Goal: Task Accomplishment & Management: Use online tool/utility

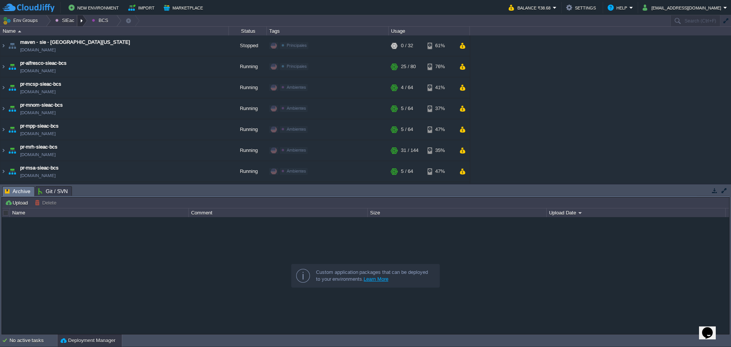
click at [78, 19] on div at bounding box center [82, 20] width 10 height 11
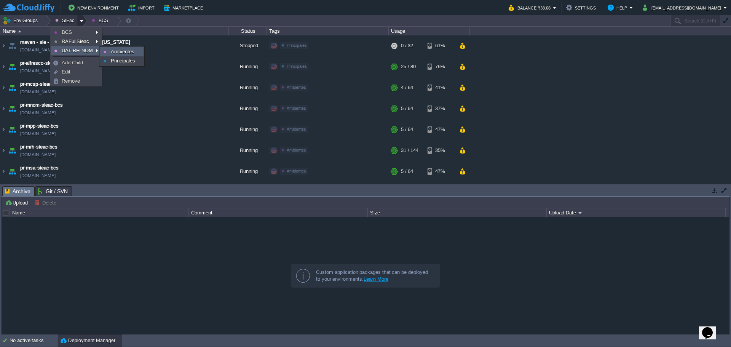
click at [116, 51] on span "Ambientes" at bounding box center [123, 52] width 24 height 6
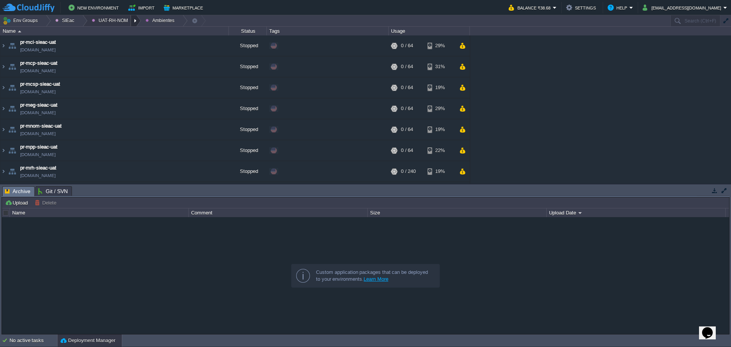
click at [131, 23] on div at bounding box center [136, 20] width 10 height 11
click at [110, 39] on span "Principales" at bounding box center [109, 41] width 24 height 6
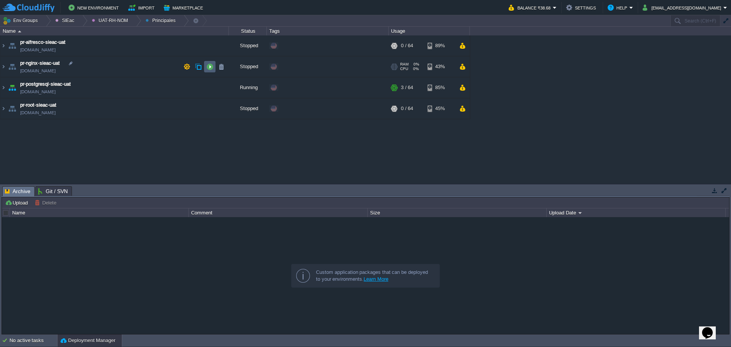
click at [205, 67] on td at bounding box center [209, 66] width 11 height 11
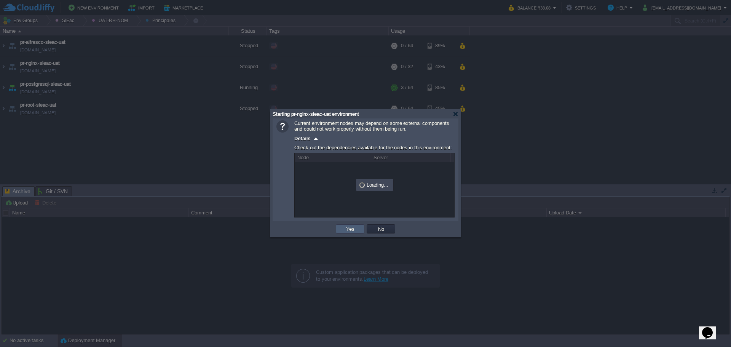
click at [348, 229] on button "Yes" at bounding box center [350, 228] width 13 height 7
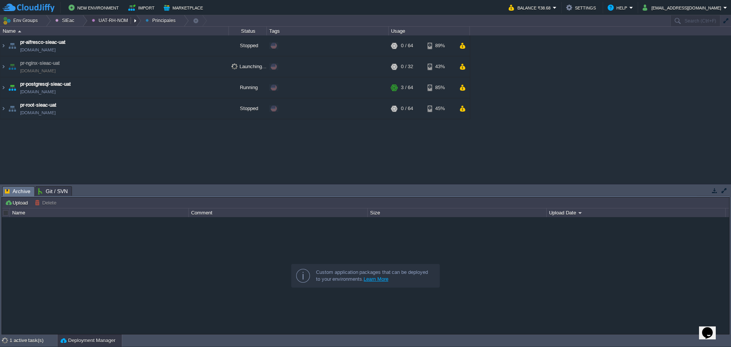
click at [125, 22] on button "UAT-RH-NOM" at bounding box center [111, 20] width 39 height 11
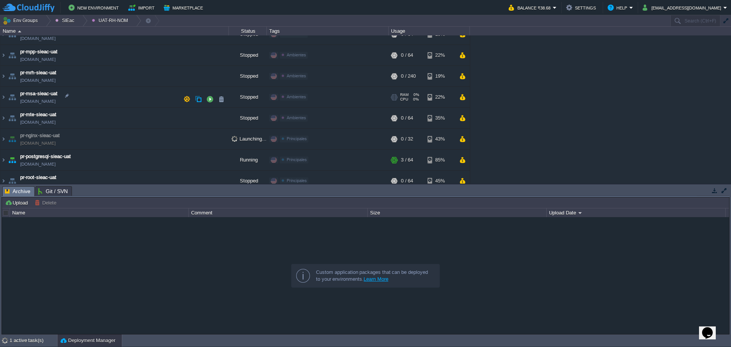
scroll to position [124, 0]
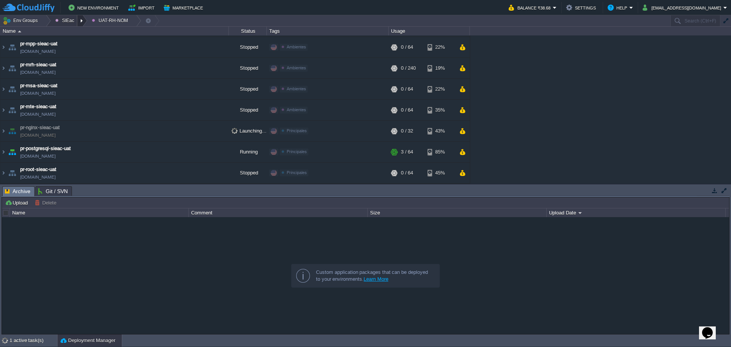
click at [81, 18] on div at bounding box center [82, 20] width 10 height 11
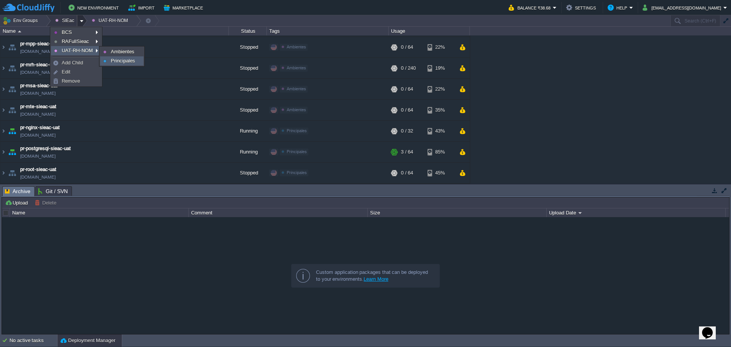
click at [128, 59] on span "Principales" at bounding box center [123, 61] width 24 height 6
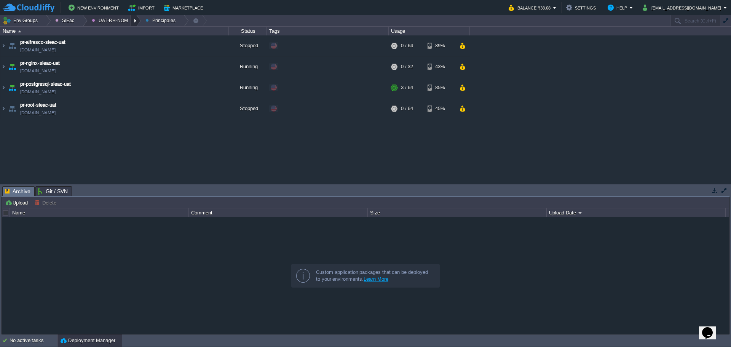
click at [131, 21] on div at bounding box center [136, 20] width 10 height 11
click at [127, 33] on link "Ambientes" at bounding box center [109, 32] width 44 height 8
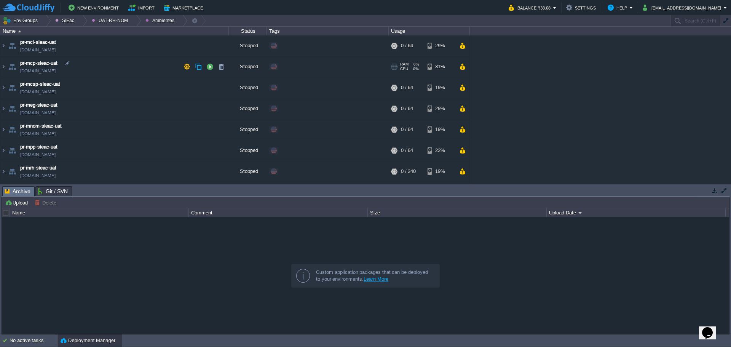
click at [148, 67] on td "pr-mcp-sieac-uat [DOMAIN_NAME]" at bounding box center [114, 66] width 228 height 21
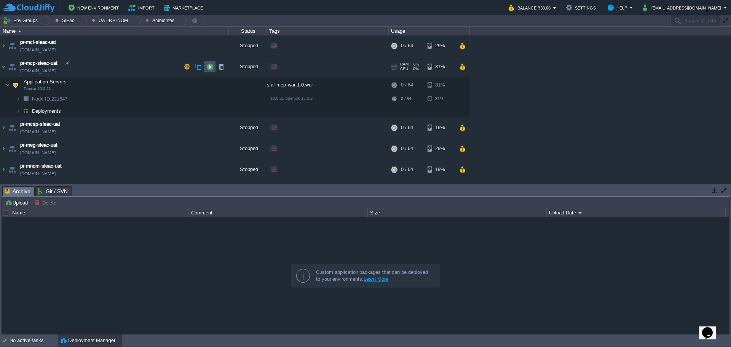
click at [209, 69] on button "button" at bounding box center [209, 66] width 7 height 7
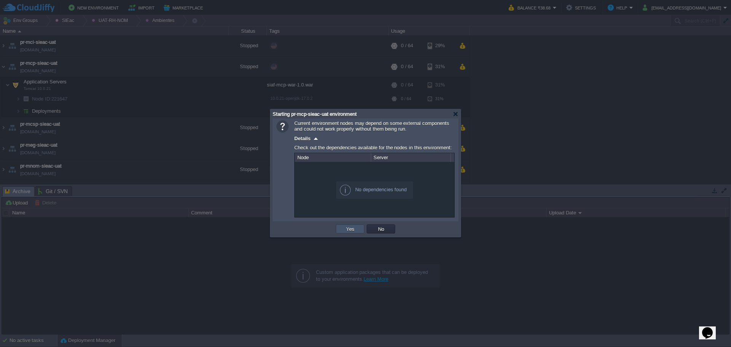
click at [350, 228] on button "Yes" at bounding box center [350, 228] width 13 height 7
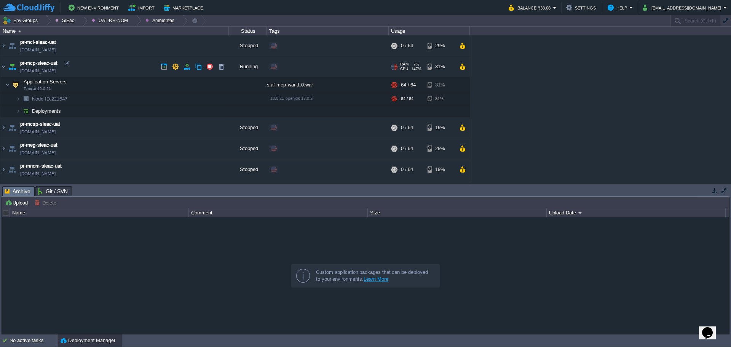
click at [7, 65] on img at bounding box center [12, 66] width 11 height 21
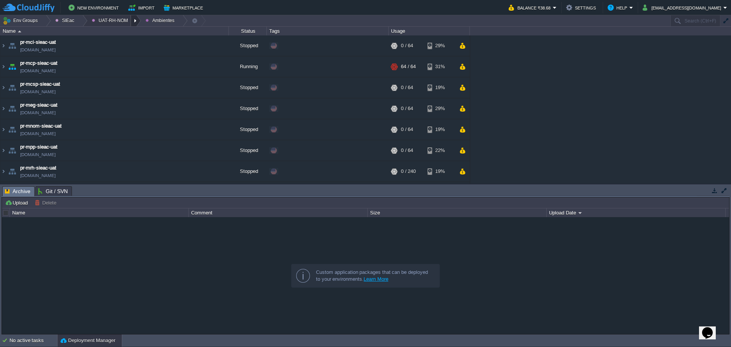
click at [131, 19] on div at bounding box center [136, 20] width 10 height 11
drag, startPoint x: 128, startPoint y: 23, endPoint x: 121, endPoint y: 32, distance: 10.7
click at [118, 32] on span "Ambientes" at bounding box center [109, 32] width 24 height 6
click at [131, 22] on div at bounding box center [136, 20] width 10 height 11
click at [125, 42] on link "Principales" at bounding box center [109, 41] width 44 height 8
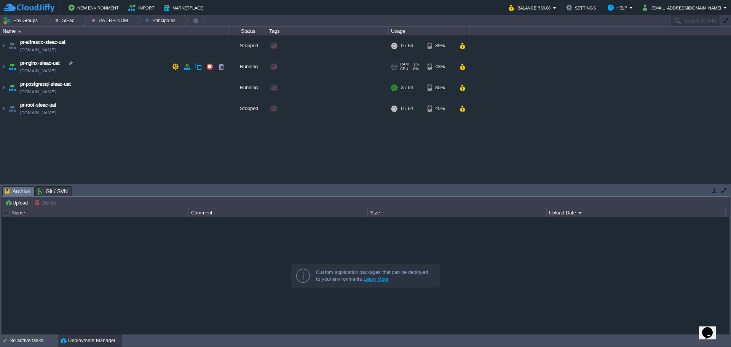
click at [131, 64] on td "pr-nginx-sieac-uat [DOMAIN_NAME]" at bounding box center [114, 66] width 228 height 21
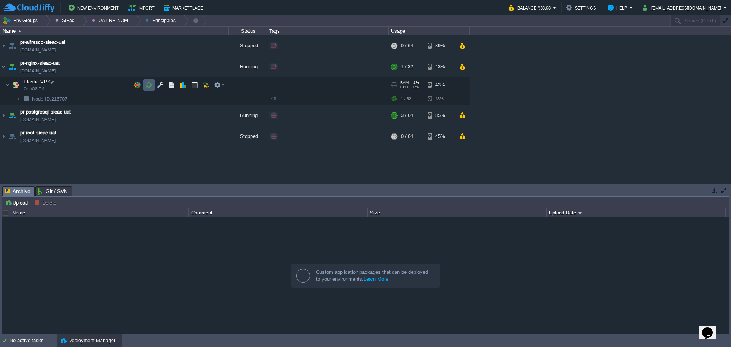
click at [148, 82] on button "button" at bounding box center [148, 84] width 7 height 7
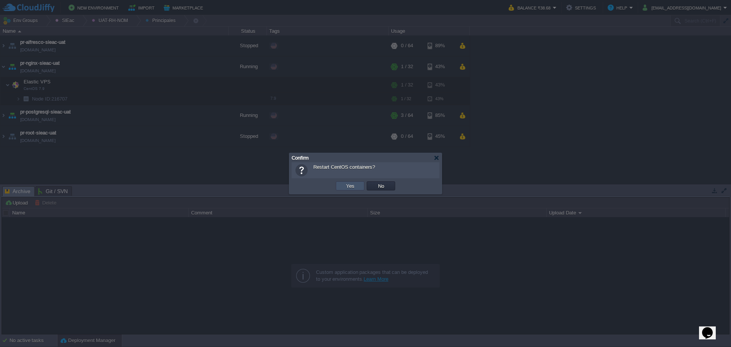
click at [349, 187] on button "Yes" at bounding box center [350, 185] width 13 height 7
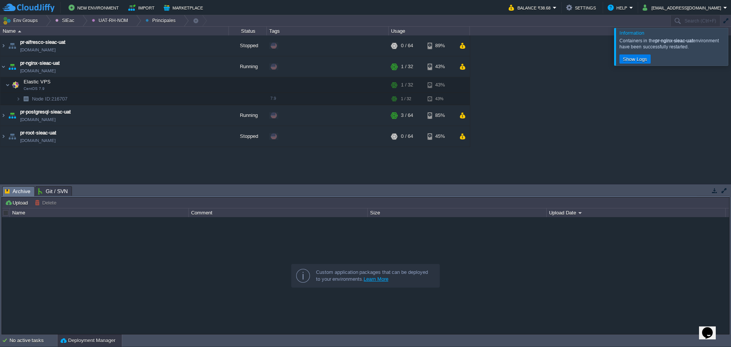
click at [731, 50] on div at bounding box center [740, 46] width 0 height 37
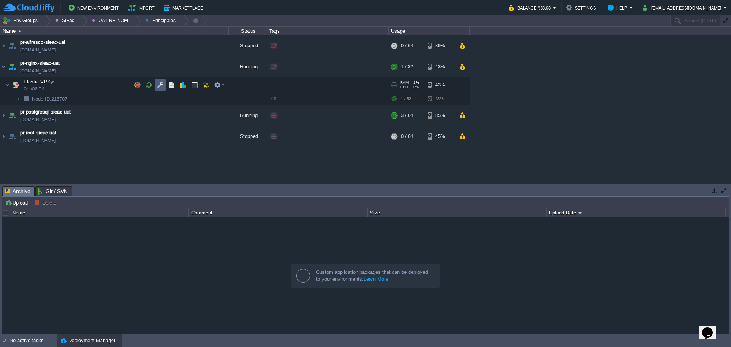
click at [157, 86] on td at bounding box center [160, 84] width 11 height 11
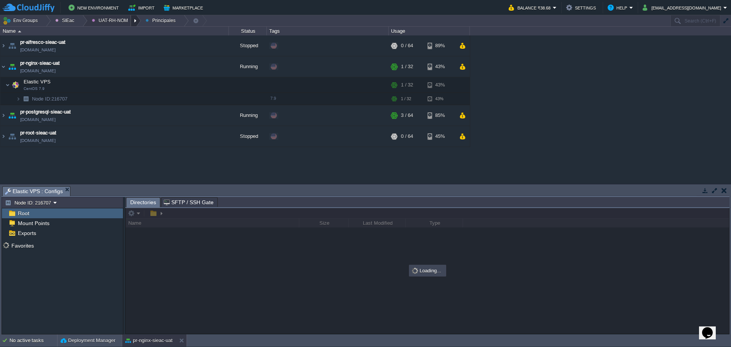
click at [131, 19] on div at bounding box center [136, 20] width 10 height 11
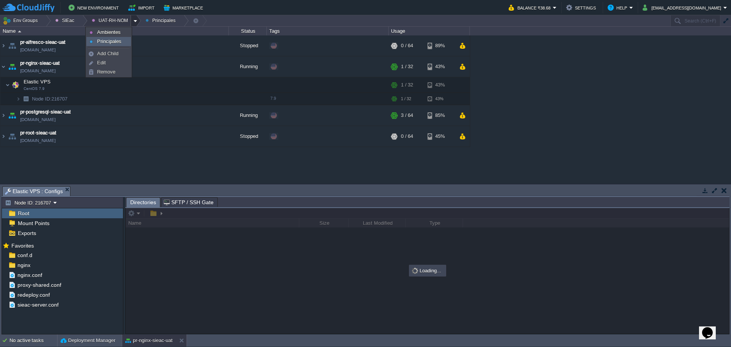
click at [114, 45] on link "Principales" at bounding box center [109, 41] width 44 height 8
click at [131, 24] on div at bounding box center [136, 20] width 10 height 11
click at [115, 35] on span "Ambientes" at bounding box center [109, 32] width 24 height 6
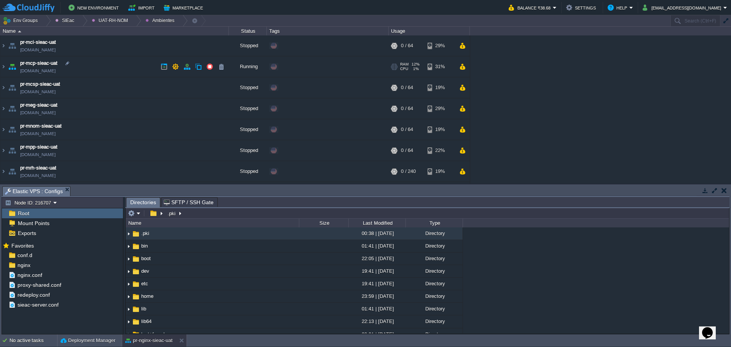
click at [108, 65] on td "pr-mcp-sieac-uat [DOMAIN_NAME]" at bounding box center [114, 66] width 228 height 21
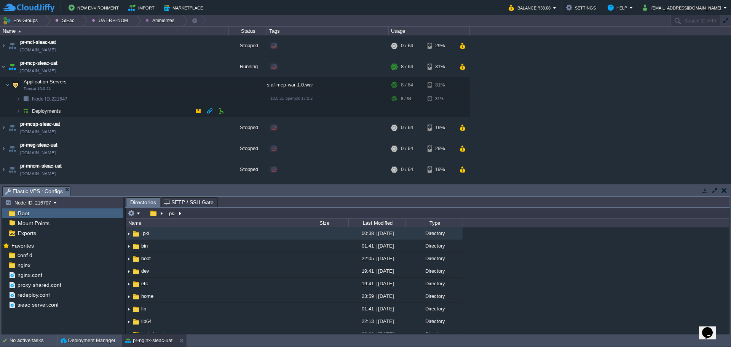
click at [94, 115] on td "Deployments" at bounding box center [114, 111] width 228 height 12
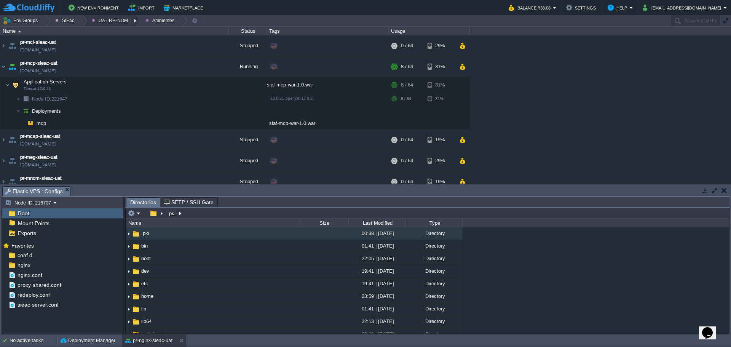
click at [126, 24] on button "UAT-RH-NOM" at bounding box center [111, 20] width 39 height 11
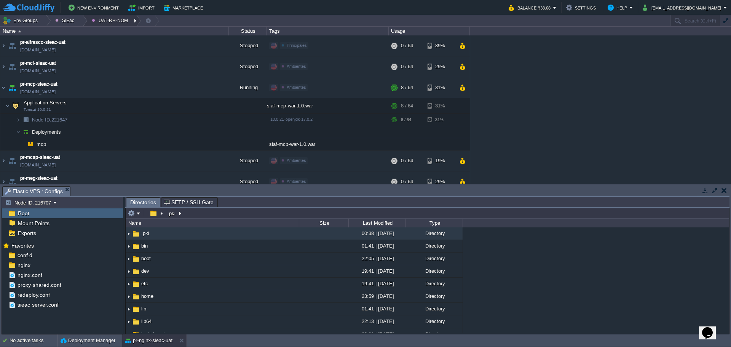
click at [131, 23] on div at bounding box center [136, 20] width 10 height 11
click at [115, 45] on link "Principales" at bounding box center [109, 41] width 44 height 8
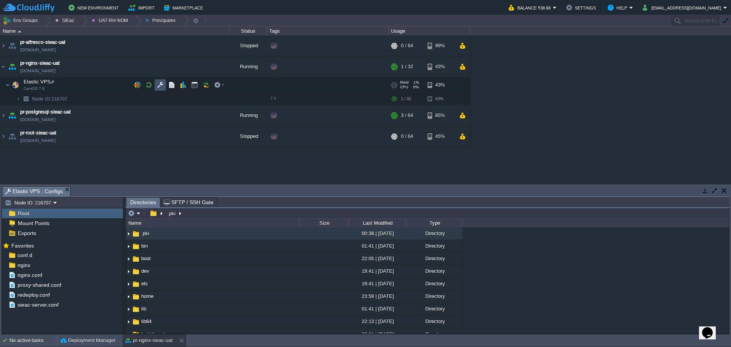
click at [158, 86] on button "button" at bounding box center [160, 84] width 7 height 7
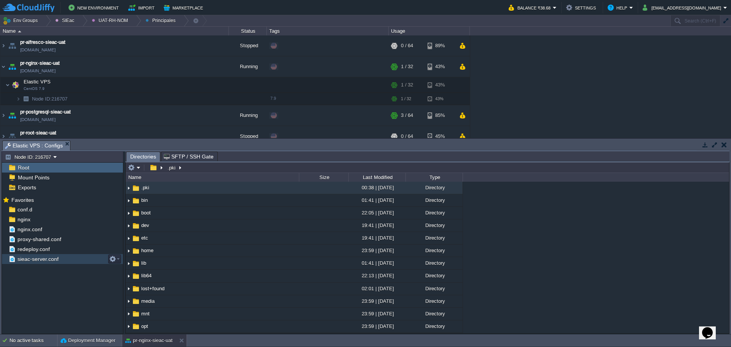
click at [45, 260] on span "sieac-server.conf" at bounding box center [38, 259] width 44 height 7
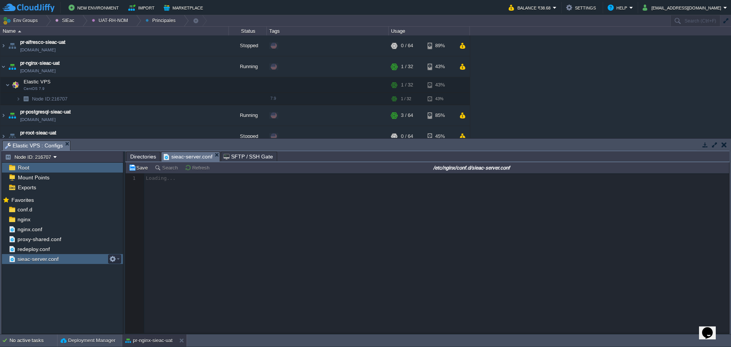
click at [45, 260] on span "sieac-server.conf" at bounding box center [38, 259] width 44 height 7
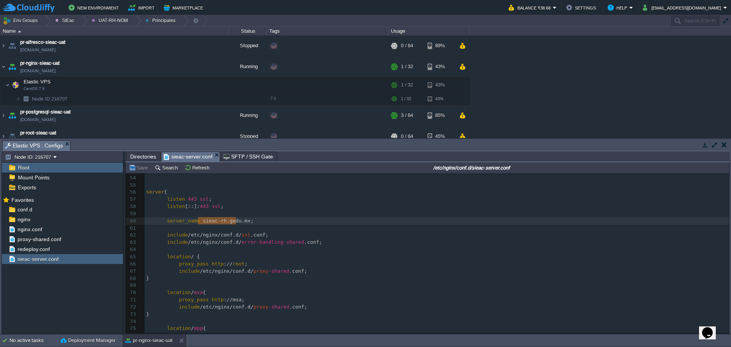
type textarea "[DOMAIN_NAME]"
drag, startPoint x: 199, startPoint y: 223, endPoint x: 242, endPoint y: 219, distance: 43.5
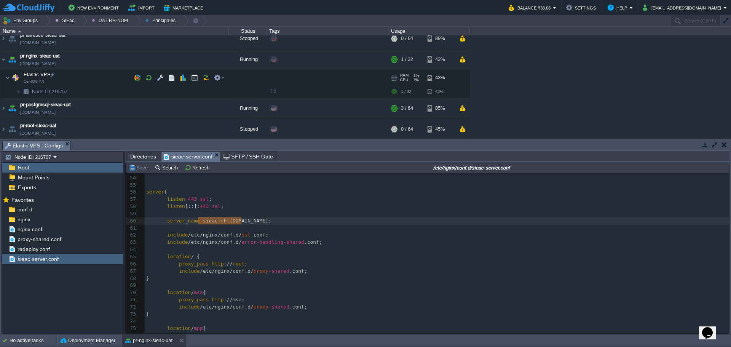
scroll to position [9, 0]
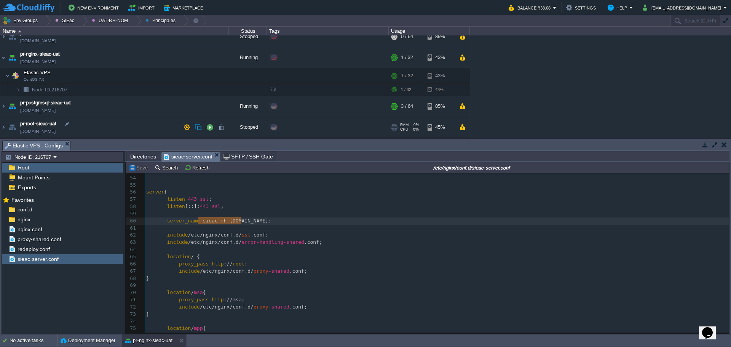
click at [137, 123] on td "pr-root-sieac-uat [DOMAIN_NAME]" at bounding box center [114, 127] width 228 height 21
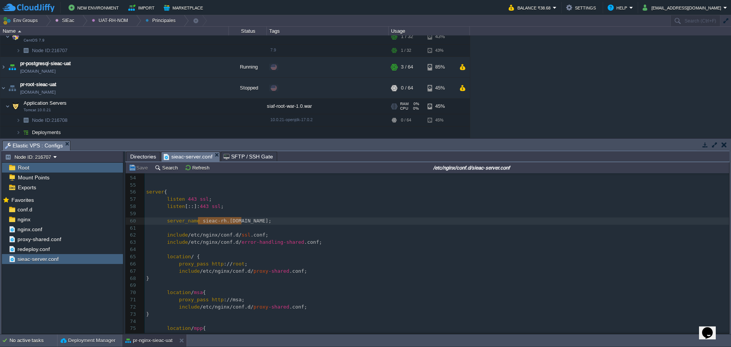
scroll to position [49, 0]
click at [133, 130] on td "Deployments" at bounding box center [114, 132] width 228 height 12
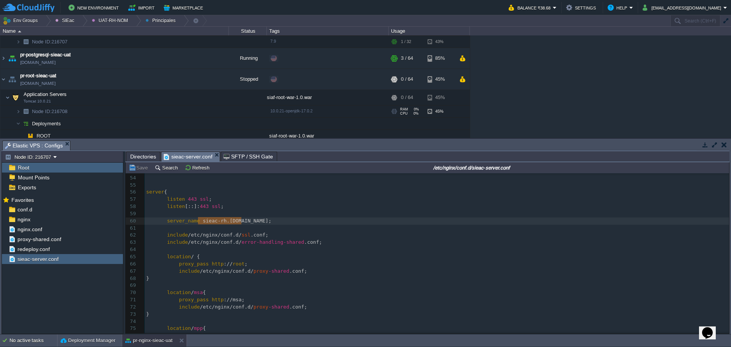
scroll to position [61, 0]
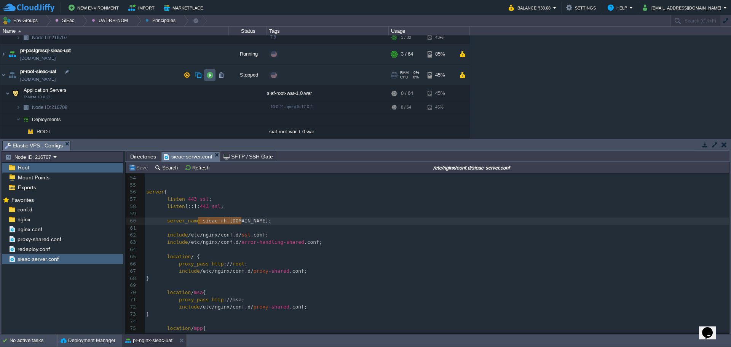
click at [208, 76] on button "button" at bounding box center [209, 75] width 7 height 7
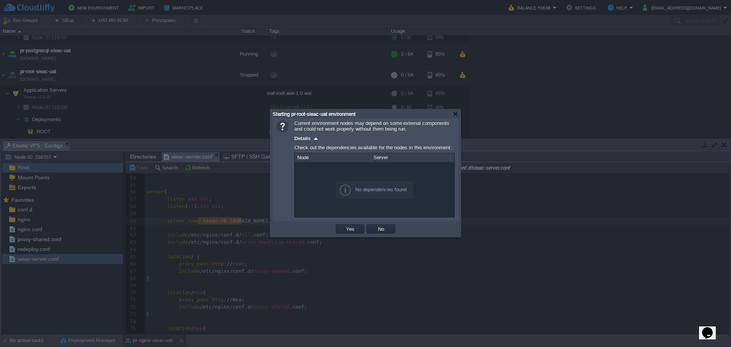
click at [349, 223] on div "OK Yes No Cancel" at bounding box center [366, 229] width 186 height 16
click at [345, 226] on td "Yes" at bounding box center [350, 228] width 29 height 9
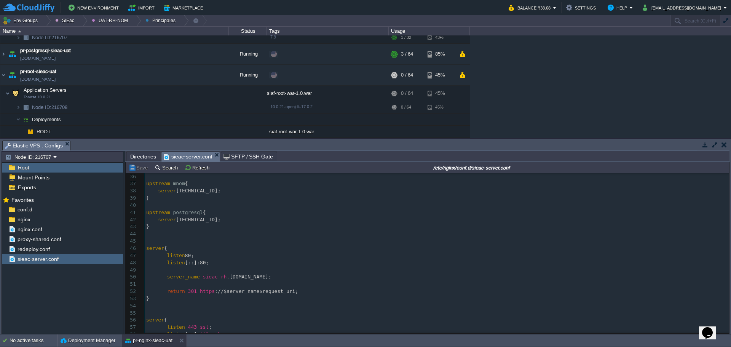
scroll to position [296, 0]
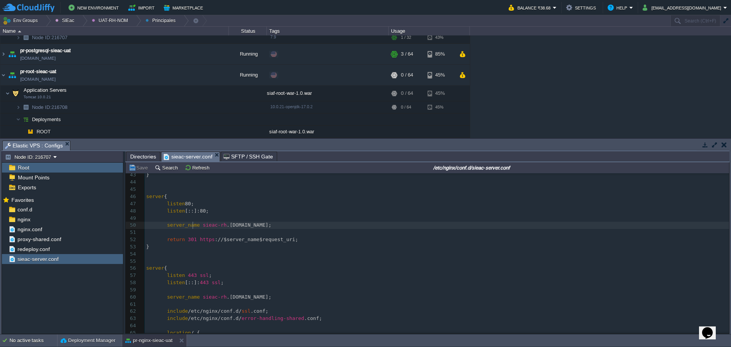
click at [194, 226] on div "x 22 server [TECHNICAL_ID]; 23 } 24 ​ 25 upstream mte { 26 server [TECHNICAL_ID…" at bounding box center [437, 211] width 585 height 380
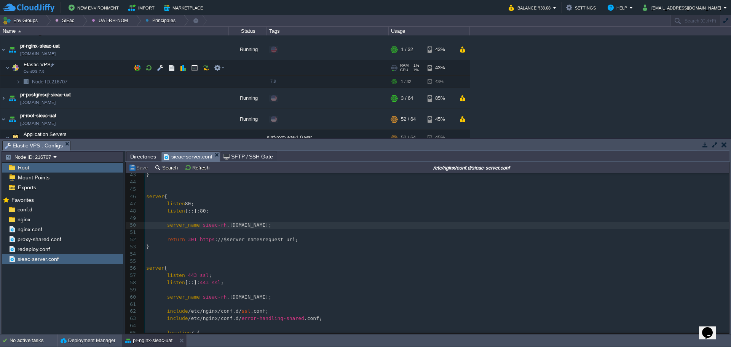
scroll to position [0, 0]
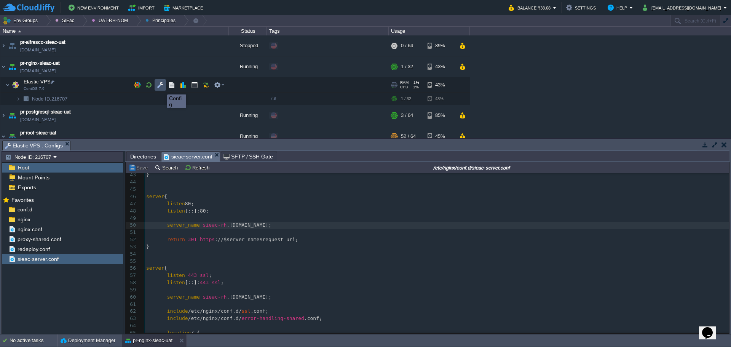
click at [161, 88] on button "button" at bounding box center [160, 84] width 7 height 7
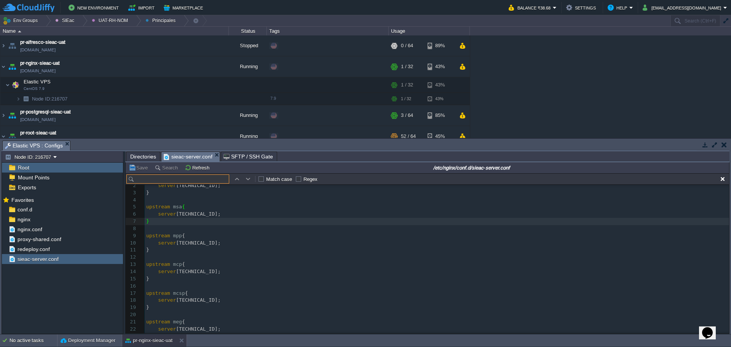
type input "c"
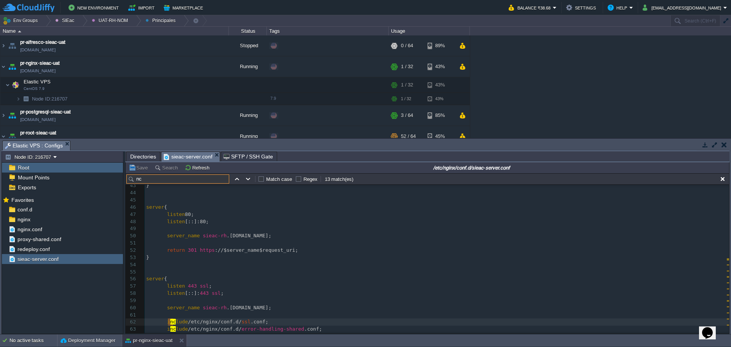
type input "n"
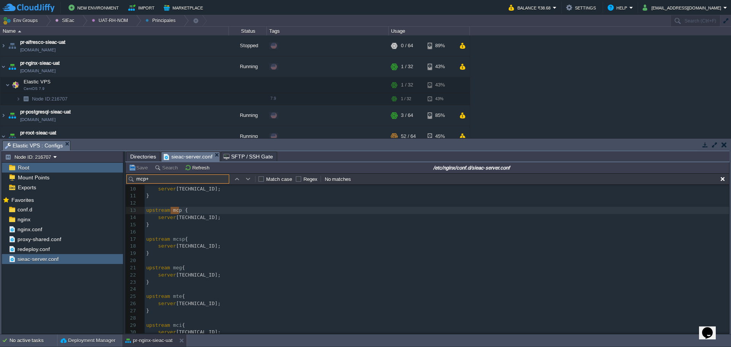
type input "mcp+"
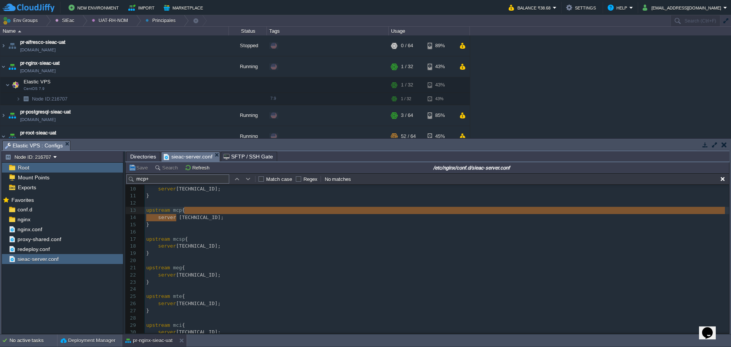
type textarea "[TECHNICAL_ID]"
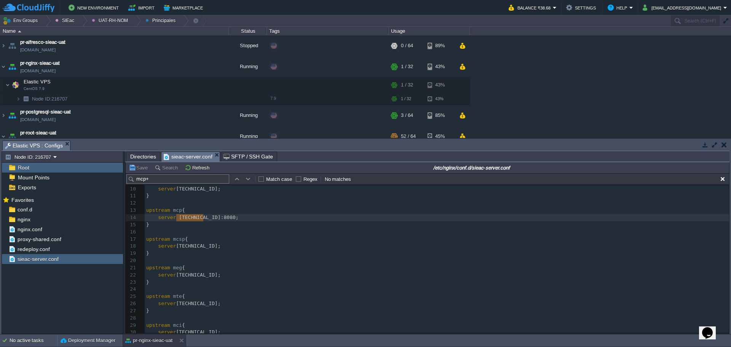
drag, startPoint x: 177, startPoint y: 216, endPoint x: 203, endPoint y: 216, distance: 25.9
click at [679, 21] on input "text" at bounding box center [696, 20] width 50 height 11
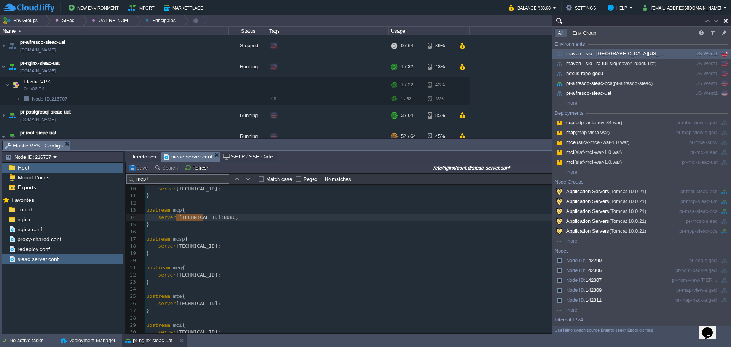
paste input "[TECHNICAL_ID]"
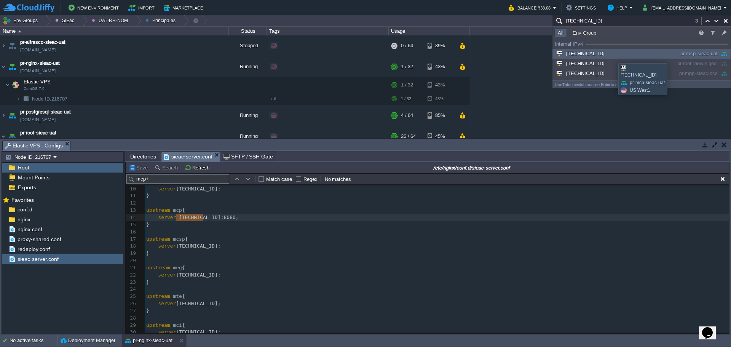
type input "[TECHNICAL_ID]"
click at [613, 56] on div "[TECHNICAL_ID]" at bounding box center [611, 54] width 115 height 8
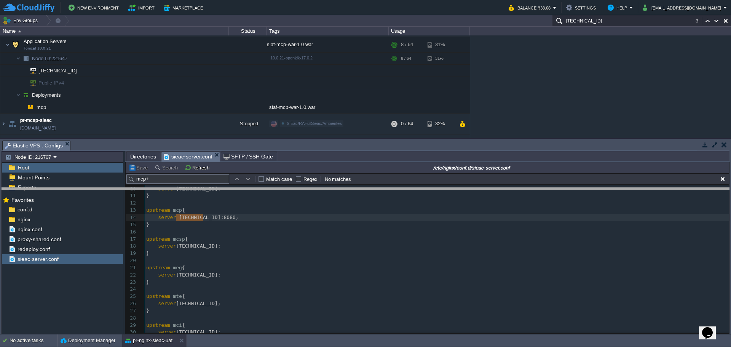
drag, startPoint x: 257, startPoint y: 145, endPoint x: 234, endPoint y: 185, distance: 45.9
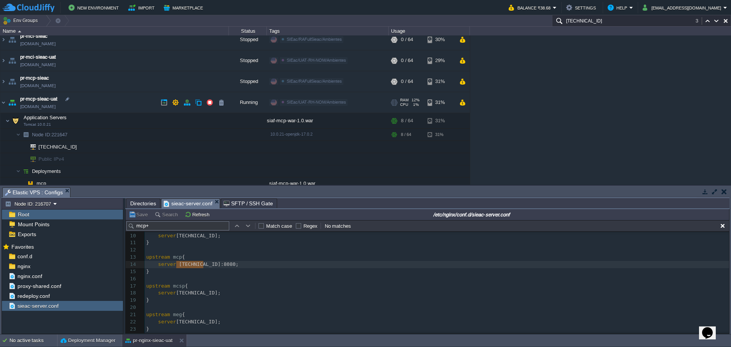
click at [117, 101] on td "pr-mcp-sieac-uat [DOMAIN_NAME]" at bounding box center [114, 102] width 228 height 21
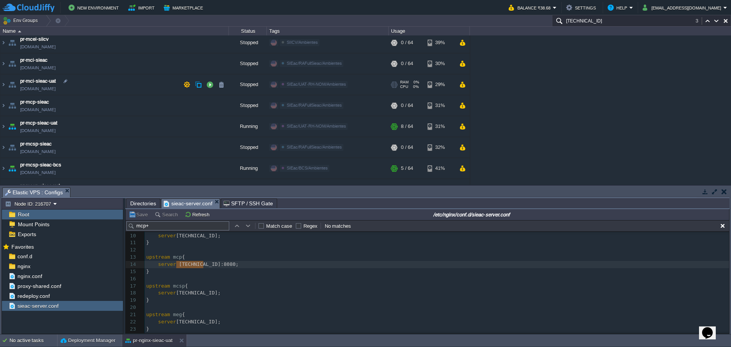
scroll to position [202, 0]
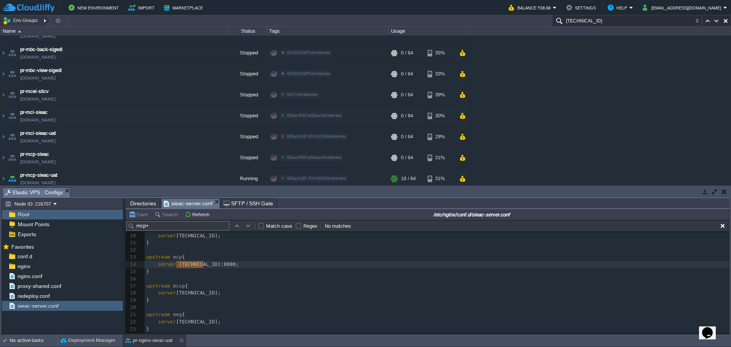
click at [46, 23] on div at bounding box center [46, 20] width 10 height 11
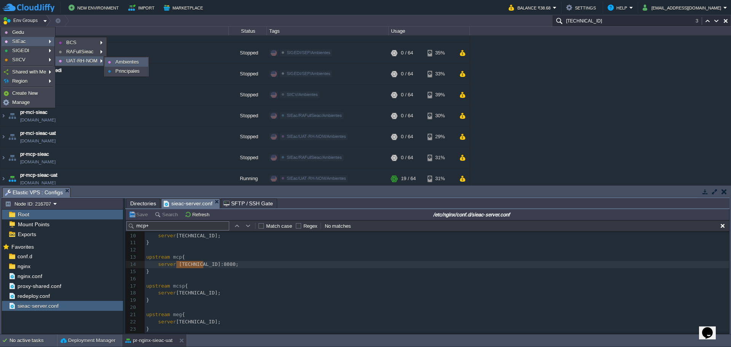
click at [120, 63] on span "Ambientes" at bounding box center [127, 62] width 24 height 6
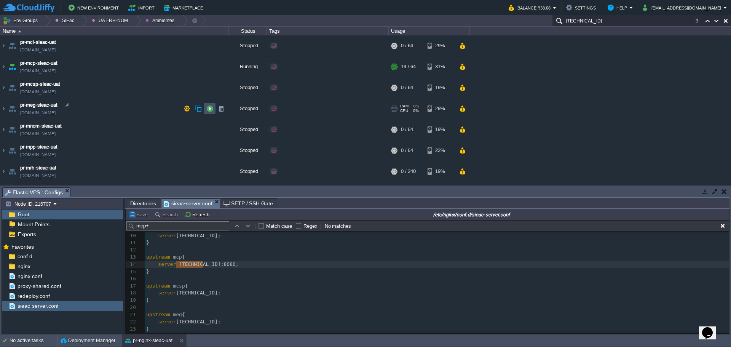
click at [207, 106] on button "button" at bounding box center [209, 108] width 7 height 7
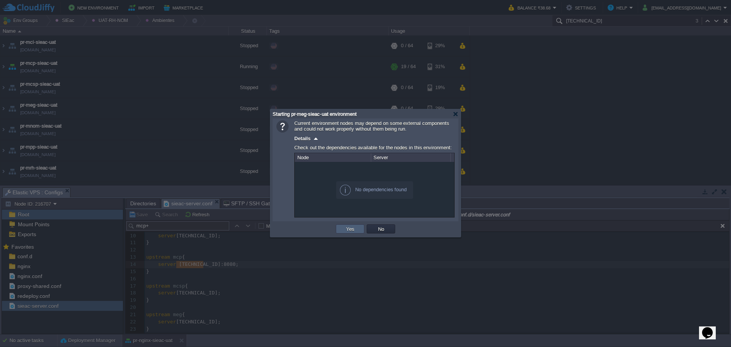
click at [342, 228] on td "Yes" at bounding box center [350, 228] width 29 height 9
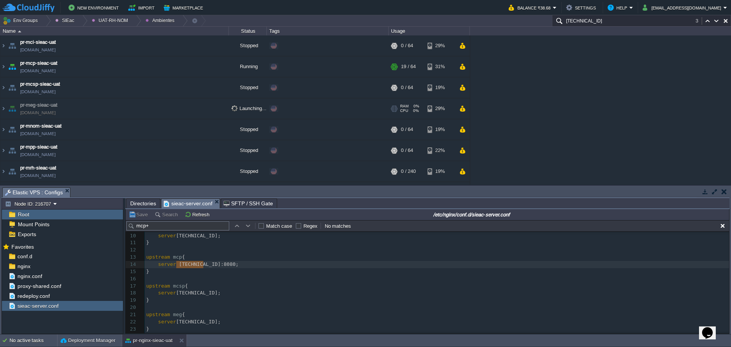
click at [108, 114] on td "pr-meg-sieac-uat [DOMAIN_NAME]" at bounding box center [114, 108] width 228 height 21
click at [113, 112] on td "pr-meg-sieac-uat [DOMAIN_NAME]" at bounding box center [114, 108] width 228 height 21
click at [5, 108] on img at bounding box center [3, 108] width 6 height 21
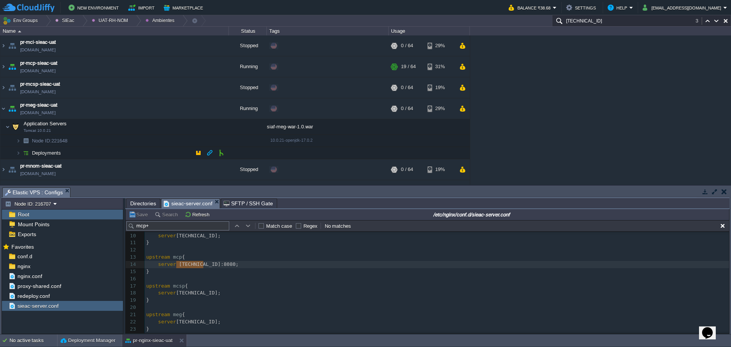
click at [118, 153] on td "Deployments" at bounding box center [114, 153] width 228 height 12
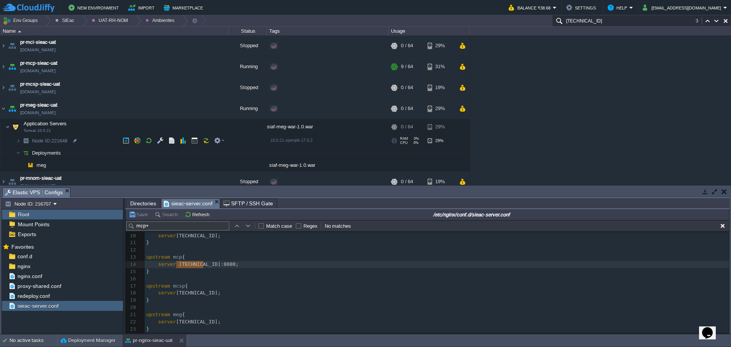
click at [101, 143] on td "Node ID: 221648" at bounding box center [114, 141] width 228 height 12
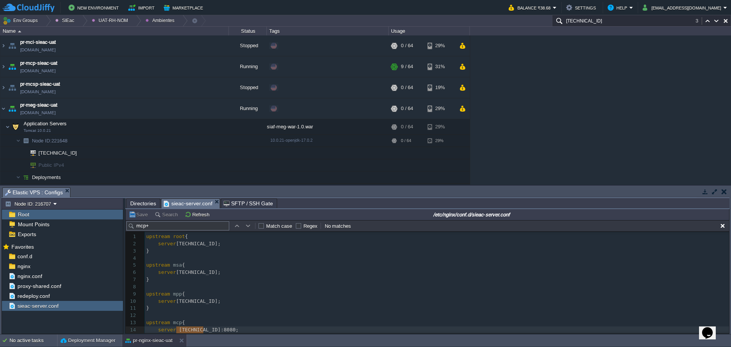
scroll to position [114, 0]
click at [0, 108] on table "maven - sie - [GEOGRAPHIC_DATA][US_STATE] [DOMAIN_NAME] Stopped SIEac SIEac/BCS…" at bounding box center [235, 167] width 470 height 265
click at [2, 110] on img at bounding box center [3, 108] width 6 height 21
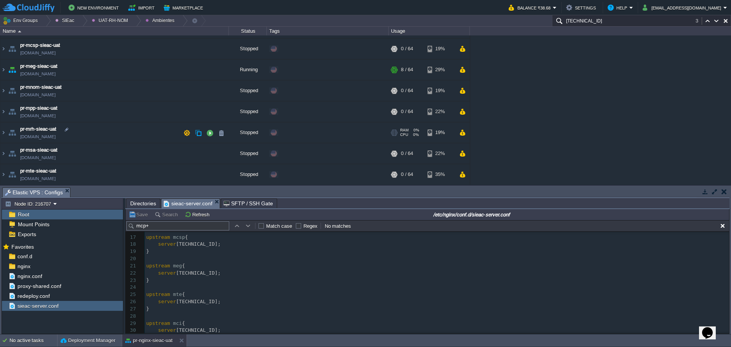
scroll to position [39, 0]
